Goal: Information Seeking & Learning: Understand process/instructions

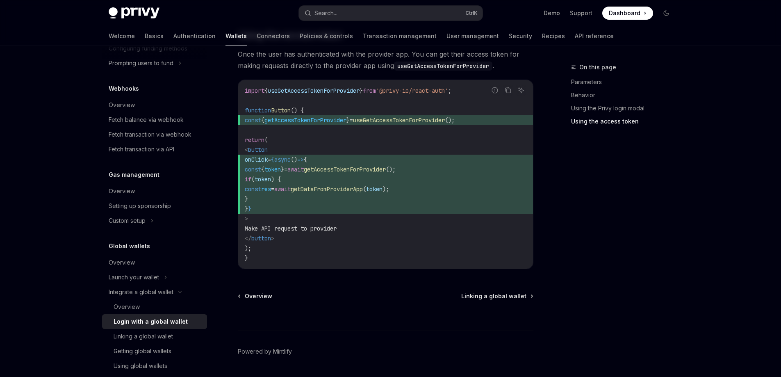
scroll to position [814, 0]
click at [512, 291] on span "Linking a global wallet" at bounding box center [493, 295] width 65 height 8
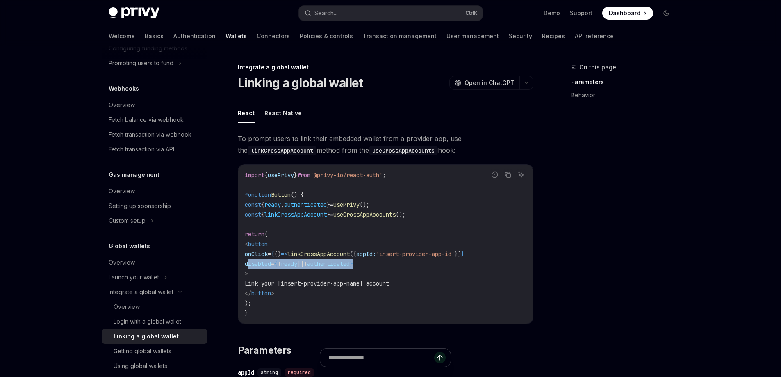
drag, startPoint x: 398, startPoint y: 263, endPoint x: 248, endPoint y: 260, distance: 150.5
click at [248, 260] on code "import { usePrivy } from '@privy-io/react-auth' ; function Button () { const { …" at bounding box center [386, 244] width 282 height 148
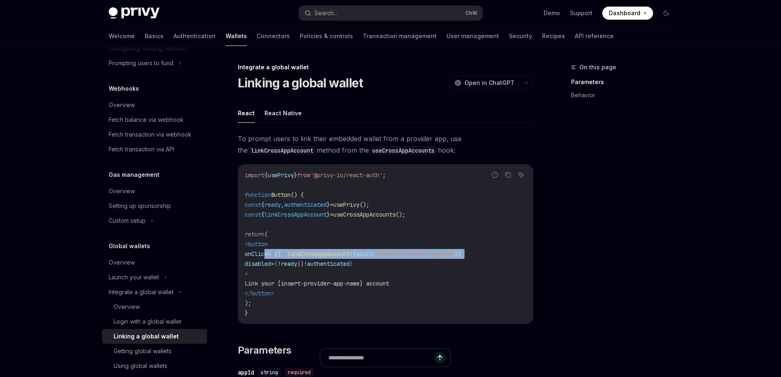
drag, startPoint x: 514, startPoint y: 251, endPoint x: 266, endPoint y: 252, distance: 247.6
click at [266, 252] on code "import { usePrivy } from '@privy-io/react-auth' ; function Button () { const { …" at bounding box center [386, 244] width 282 height 148
copy span "onClick = { () => linkCrossAppAccount ({ appId: 'insert-provider-app-id' }) }"
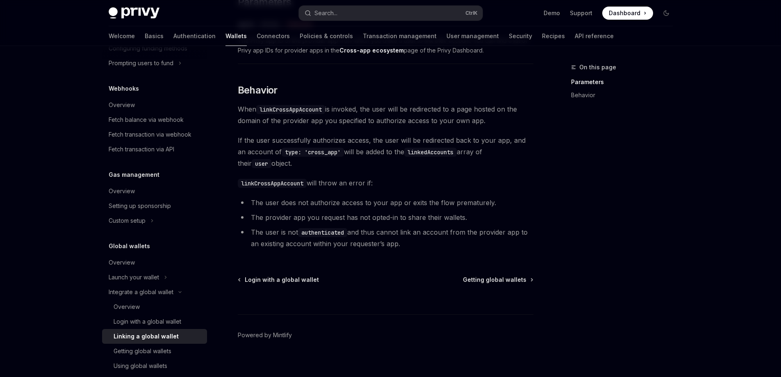
scroll to position [356, 0]
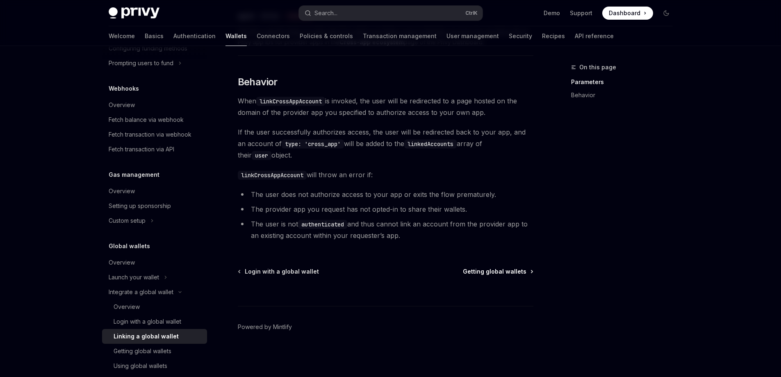
click at [499, 272] on span "Getting global wallets" at bounding box center [495, 271] width 64 height 8
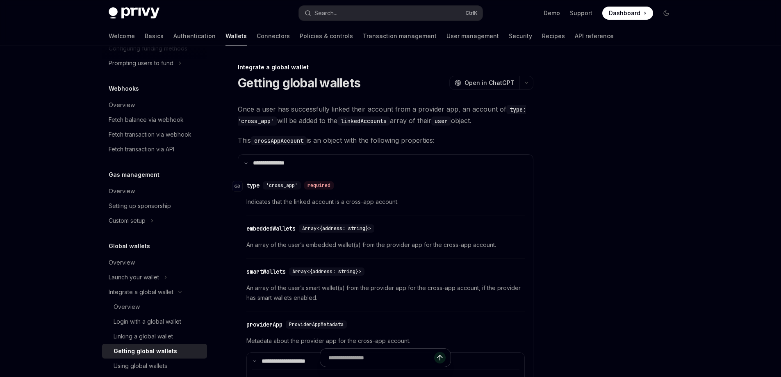
type textarea "*"
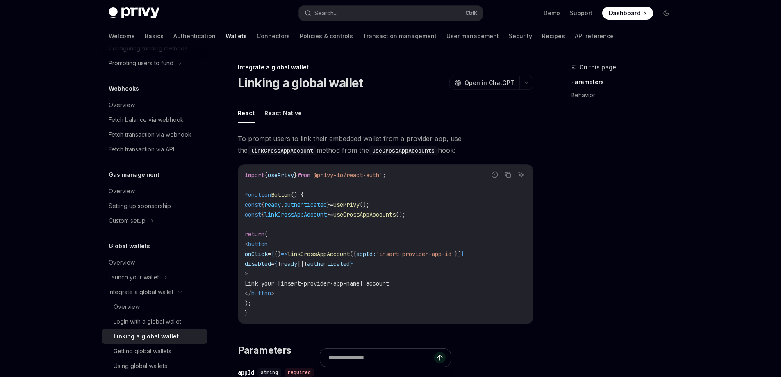
click at [388, 151] on code "useCrossAppAccounts" at bounding box center [403, 150] width 69 height 9
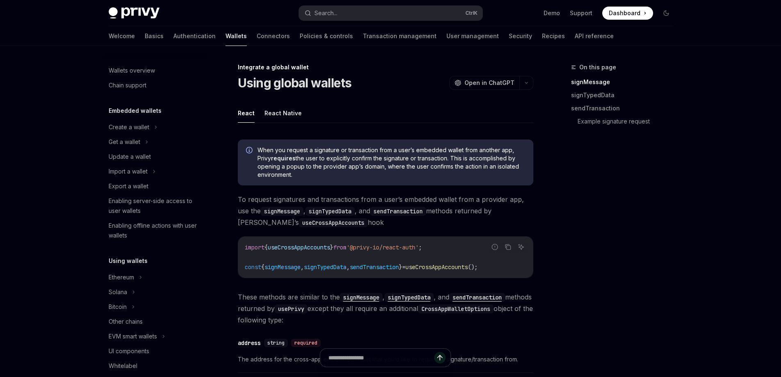
scroll to position [431, 0]
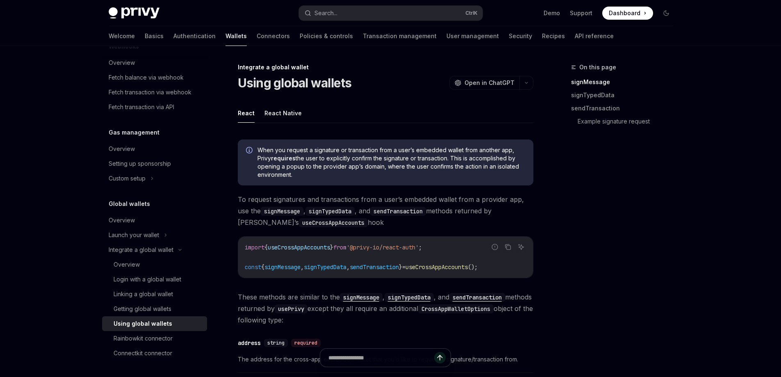
click at [301, 248] on span "useCrossAppAccounts" at bounding box center [299, 247] width 62 height 7
click at [301, 249] on span "useCrossAppAccounts" at bounding box center [299, 247] width 62 height 7
copy span "useCrossAppAccounts"
